Goal: Navigation & Orientation: Find specific page/section

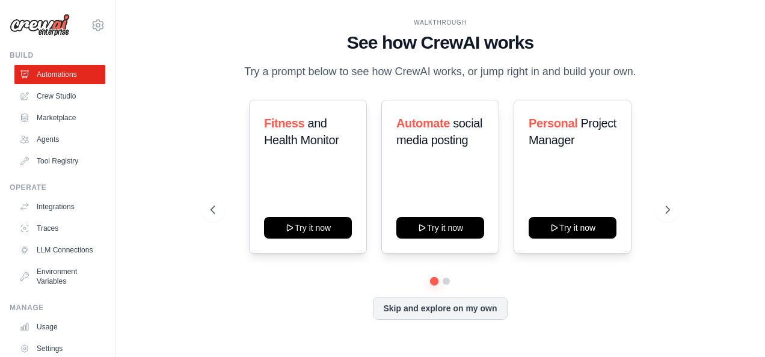
click at [349, 180] on div "Fitness and Health Monitor Try it now" at bounding box center [308, 177] width 118 height 154
drag, startPoint x: 0, startPoint y: 0, endPoint x: 326, endPoint y: 150, distance: 359.0
click at [326, 150] on div "Fitness and Health Monitor" at bounding box center [308, 136] width 88 height 43
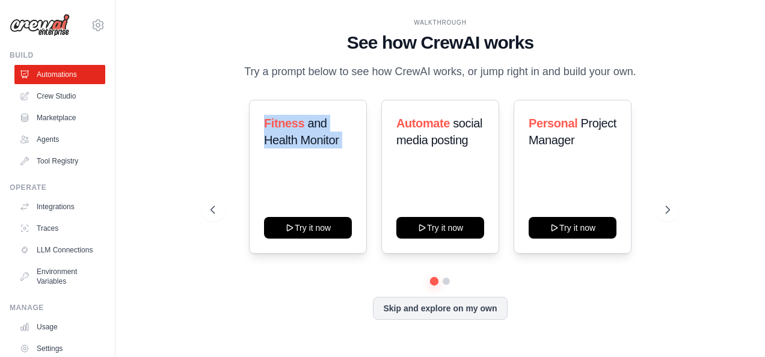
click at [192, 153] on div "WALKTHROUGH See how CrewAI works Try a prompt below to see how CrewAI works, or…" at bounding box center [440, 178] width 611 height 333
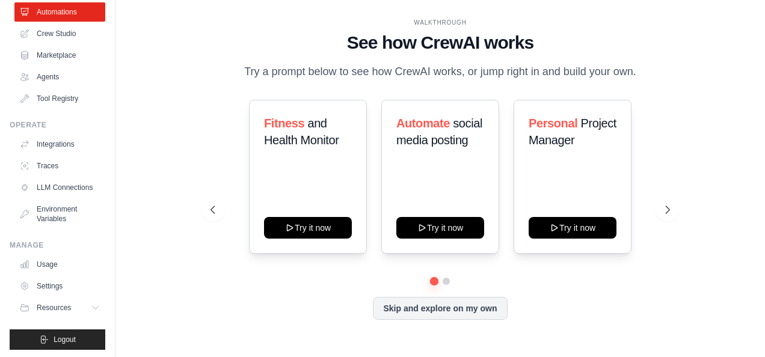
scroll to position [67, 0]
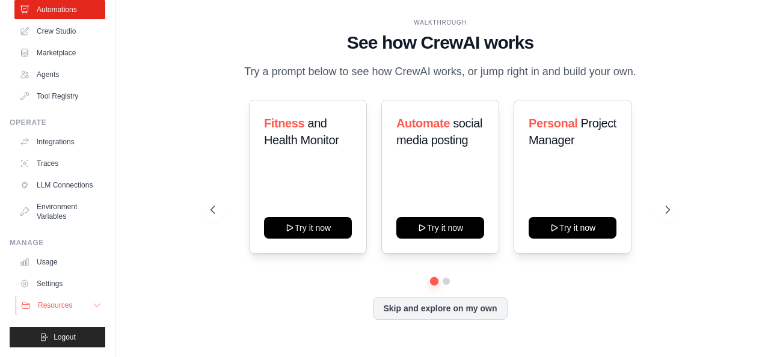
click at [55, 315] on button "Resources" at bounding box center [61, 305] width 91 height 19
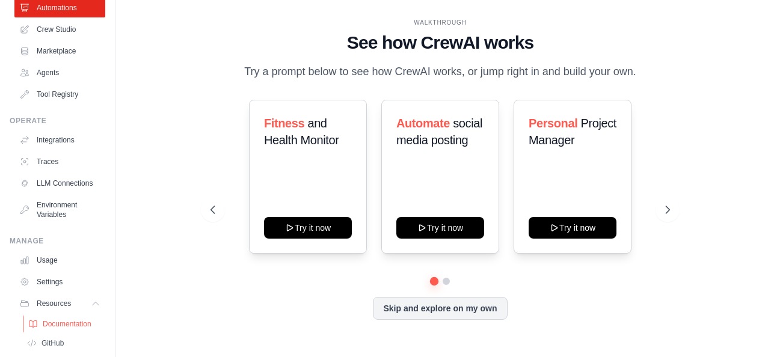
click at [57, 329] on span "Documentation" at bounding box center [67, 324] width 49 height 10
